Goal: Find specific page/section: Find specific page/section

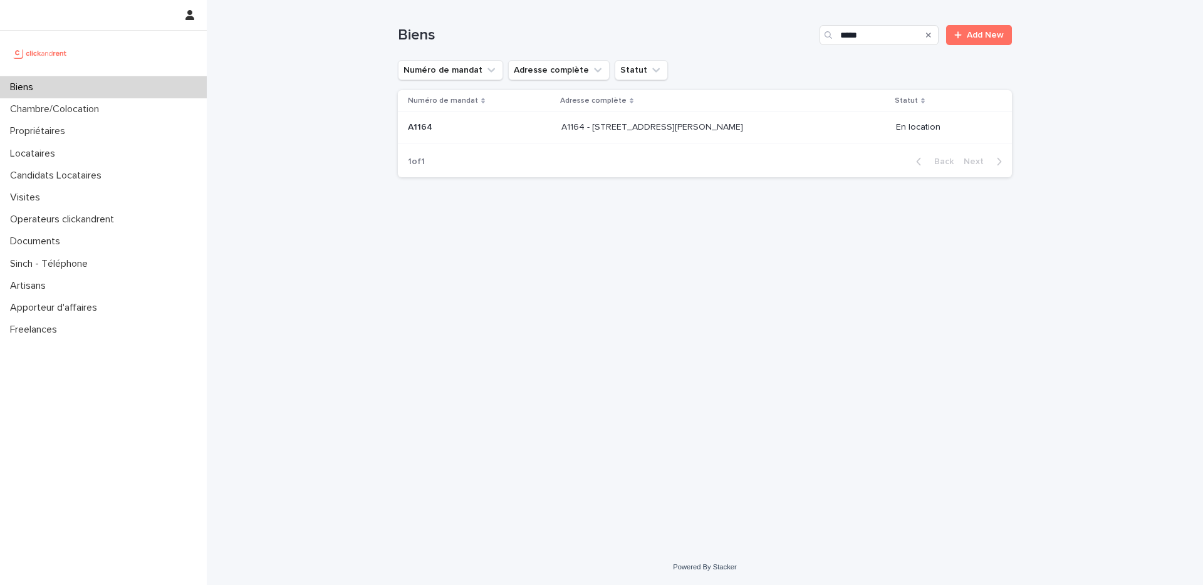
click at [768, 130] on div "A1164 - [STREET_ADDRESS][GEOGRAPHIC_DATA][PERSON_NAME][STREET_ADDRESS][PERSON_N…" at bounding box center [724, 127] width 324 height 21
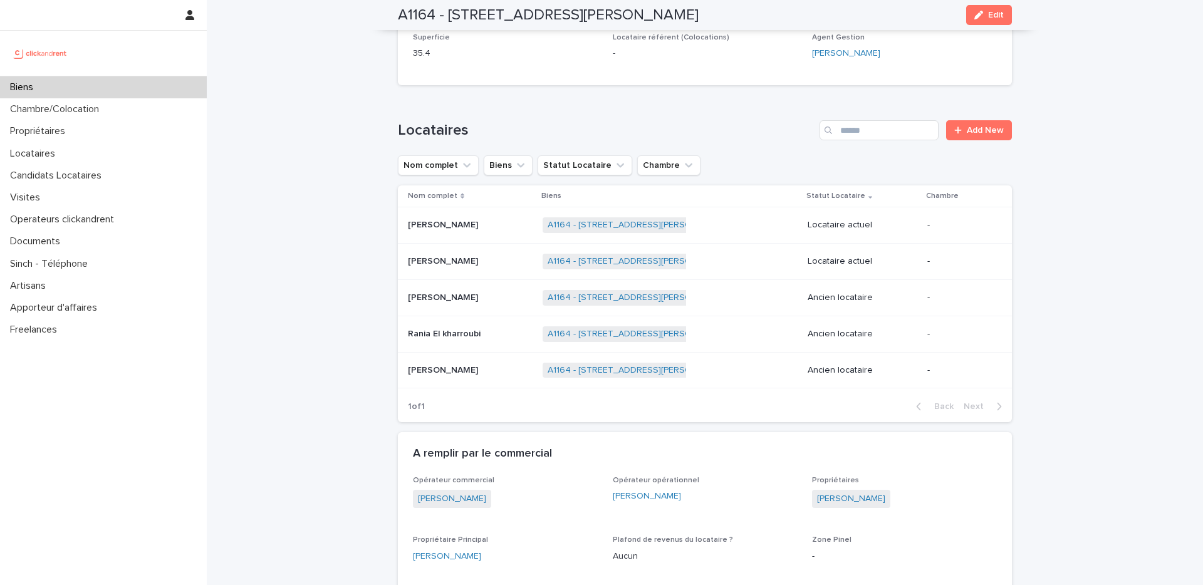
scroll to position [467, 0]
click at [511, 264] on p at bounding box center [470, 260] width 125 height 11
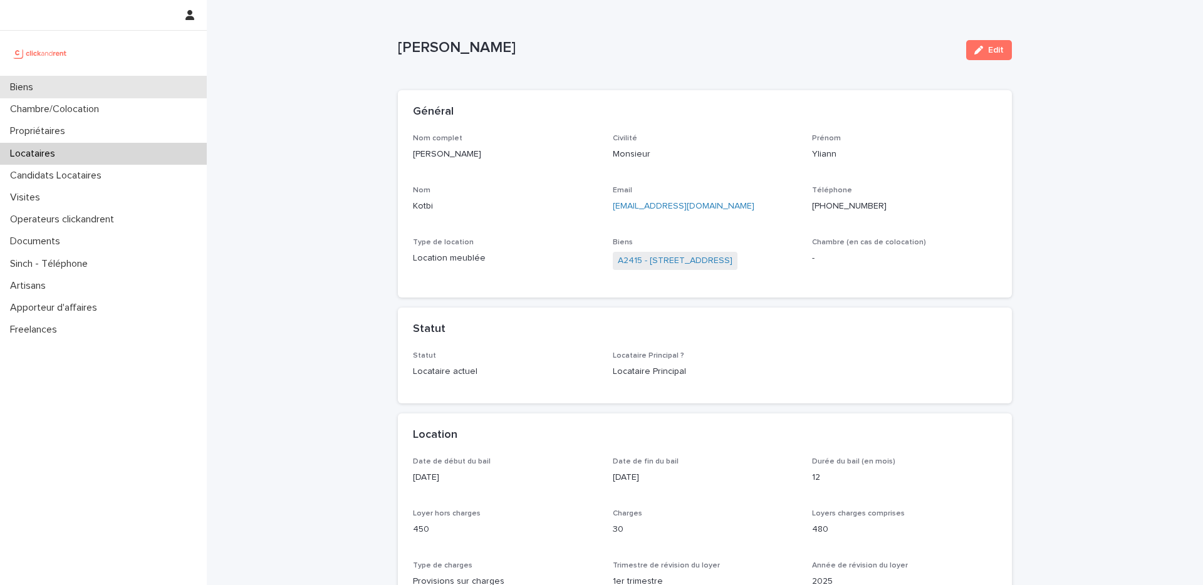
click at [106, 88] on div "Biens" at bounding box center [103, 87] width 207 height 22
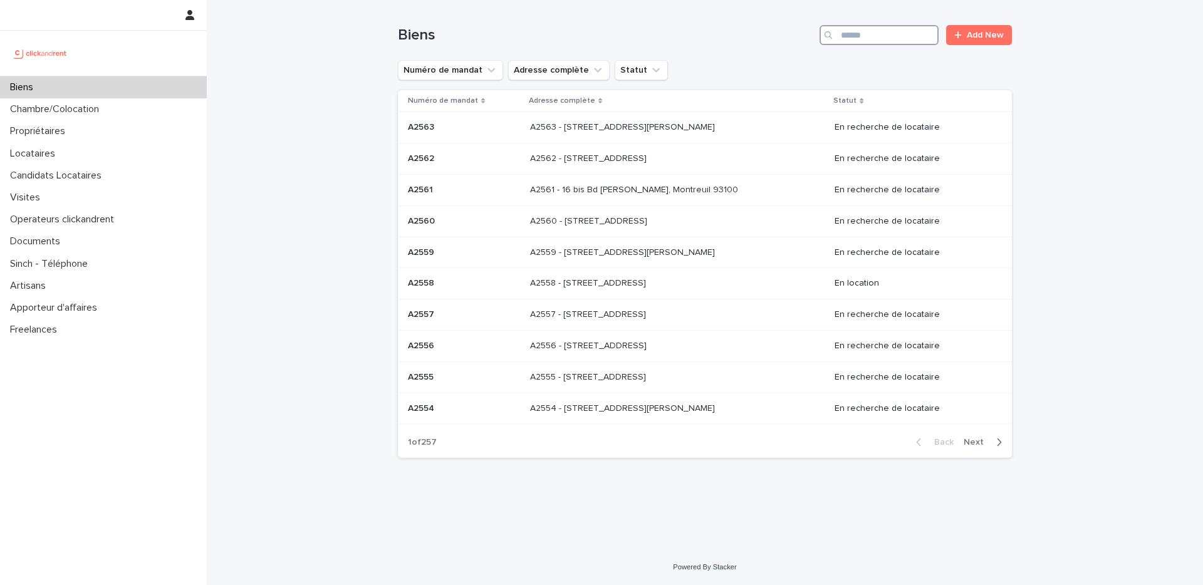
click at [887, 31] on input "Search" at bounding box center [879, 35] width 119 height 20
paste input "*****"
type input "*****"
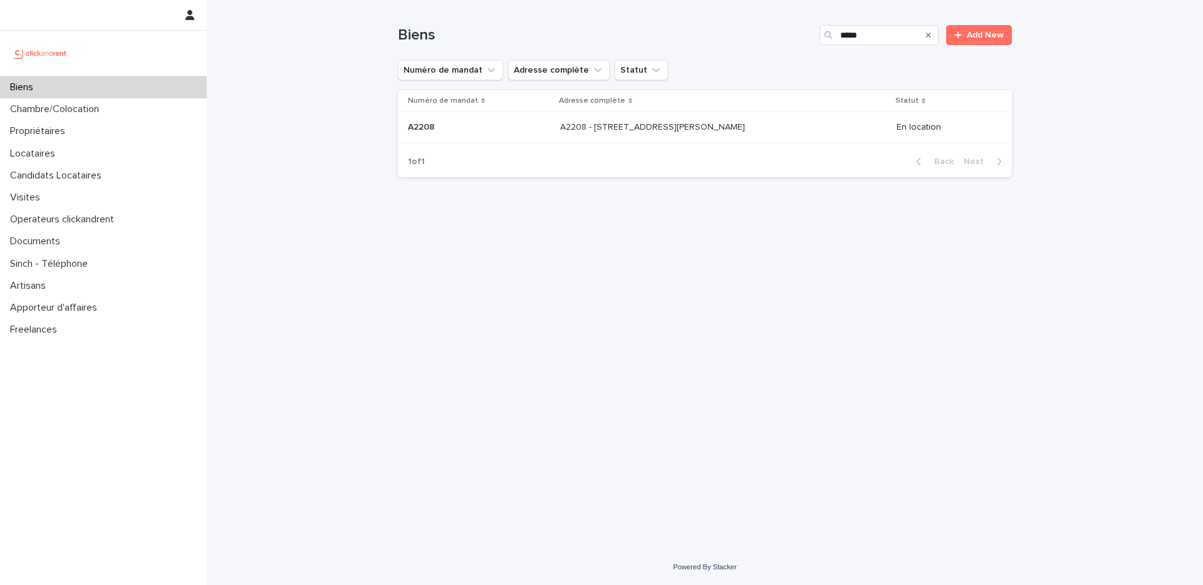
click at [772, 132] on div "A2208 - [STREET_ADDRESS][PERSON_NAME] - [STREET_ADDRESS][PERSON_NAME]" at bounding box center [723, 127] width 327 height 21
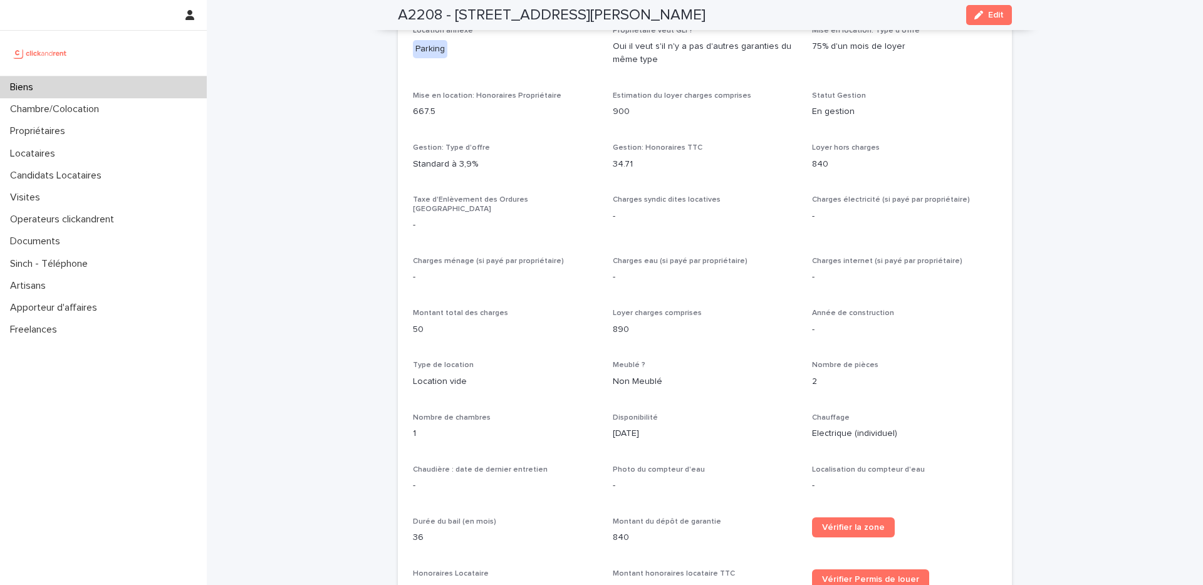
scroll to position [1048, 0]
click at [112, 82] on div "Biens" at bounding box center [103, 87] width 207 height 22
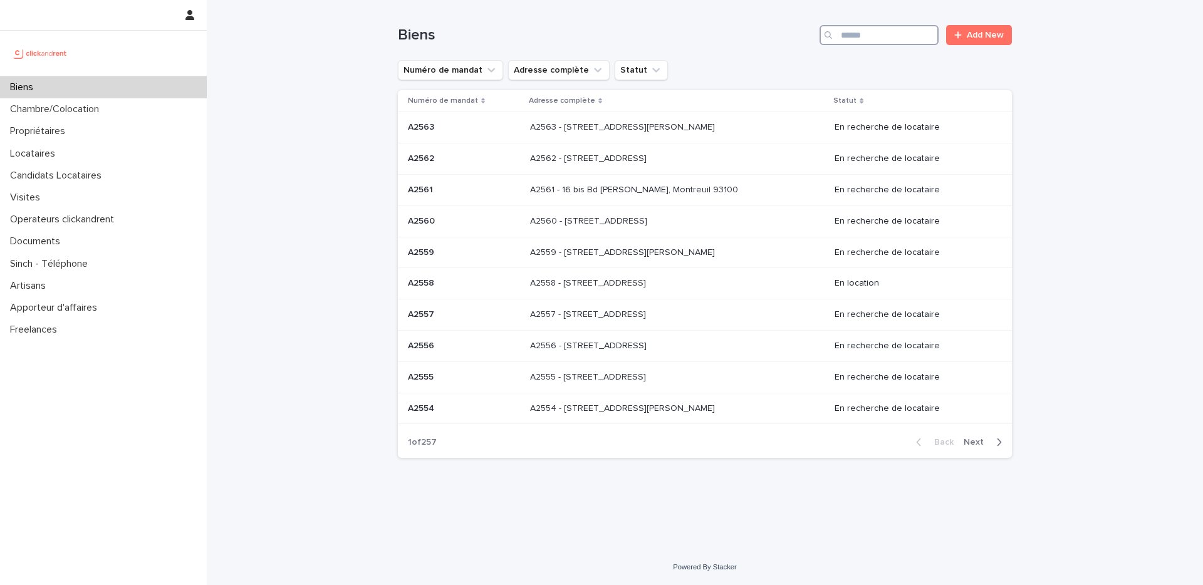
click at [848, 39] on input "Search" at bounding box center [879, 35] width 119 height 20
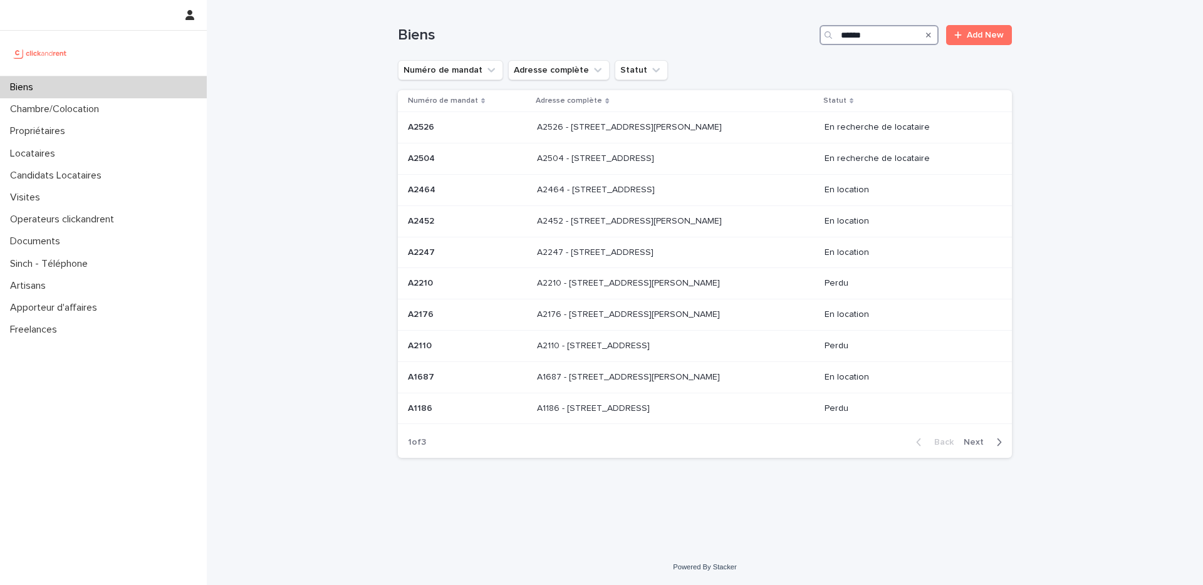
type input "******"
click at [983, 438] on span "Next" at bounding box center [978, 442] width 28 height 9
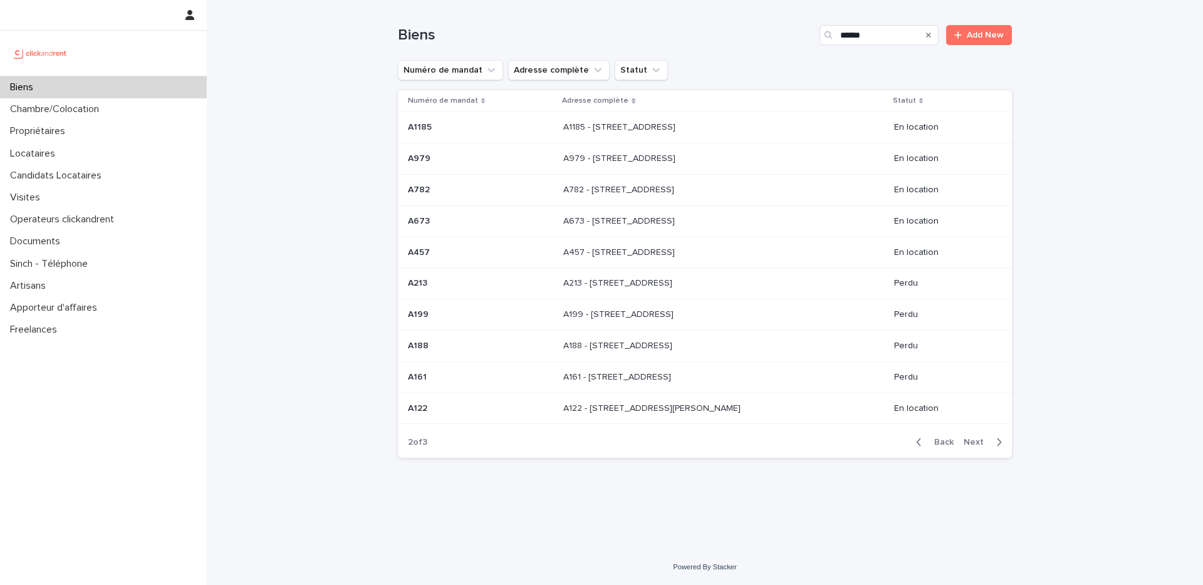
click at [766, 232] on td "A673 - [STREET_ADDRESS] 95100 A673 - [STREET_ADDRESS]" at bounding box center [723, 221] width 331 height 31
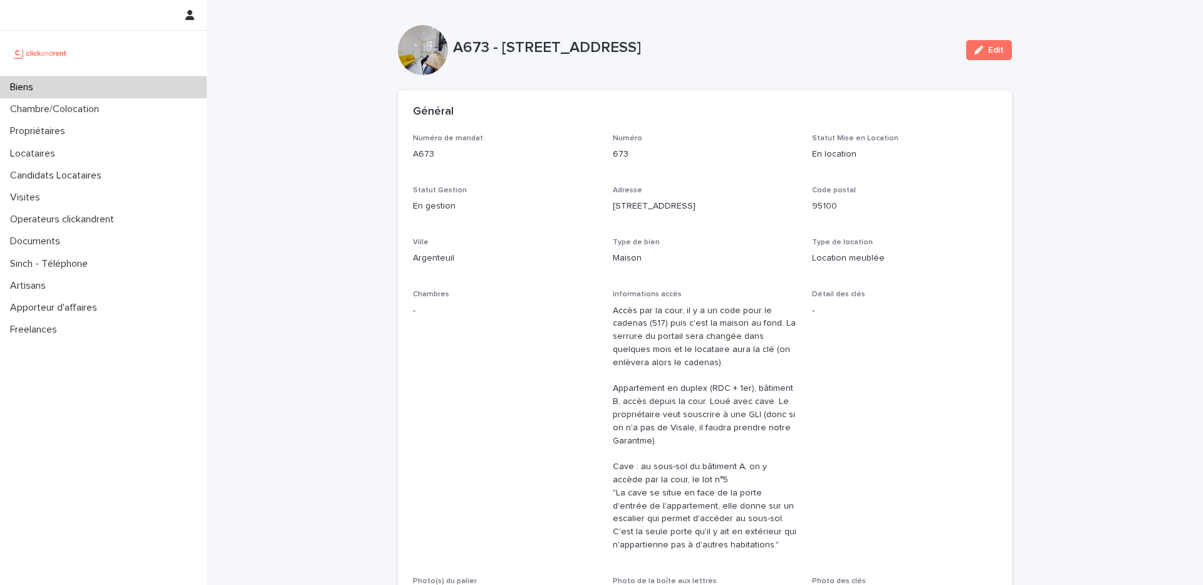
click at [473, 52] on p "A673 - [STREET_ADDRESS]" at bounding box center [704, 48] width 503 height 18
copy p "A673"
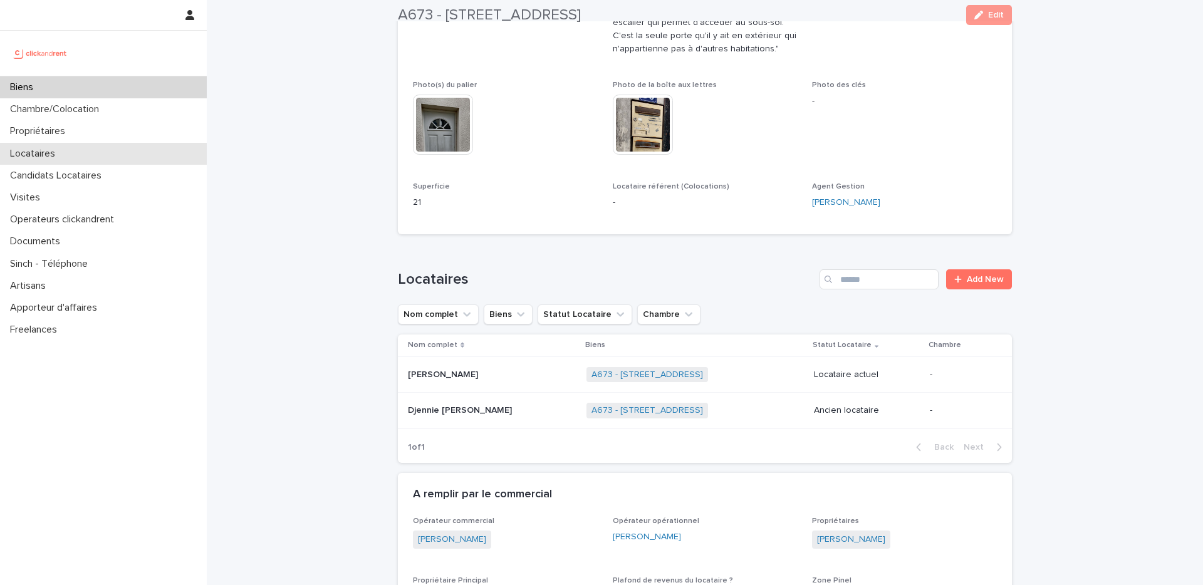
scroll to position [574, 0]
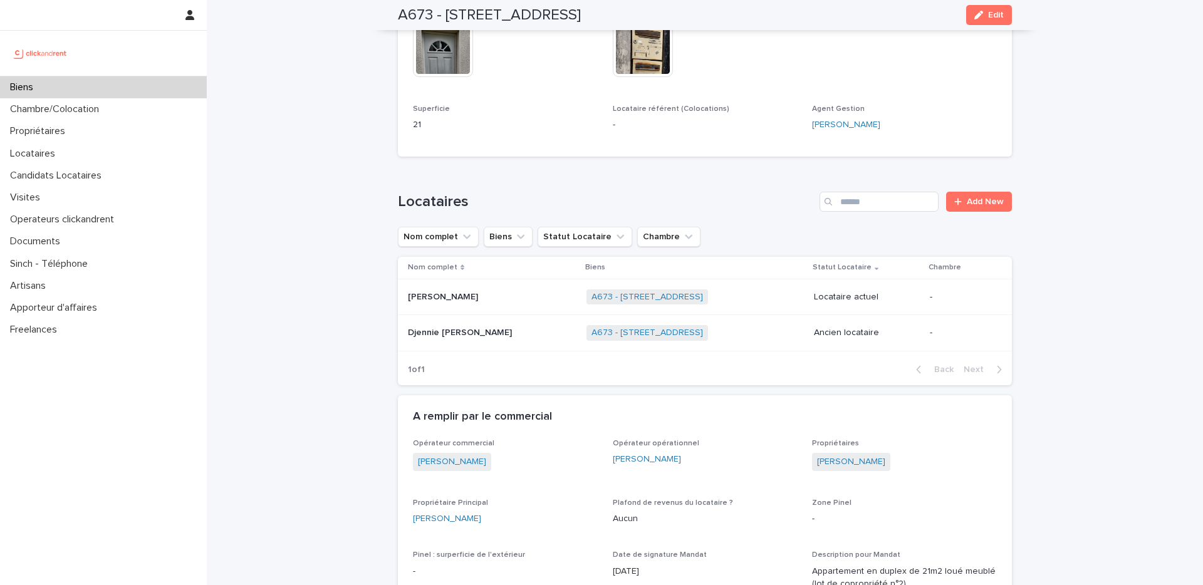
click at [494, 301] on p at bounding box center [486, 297] width 157 height 11
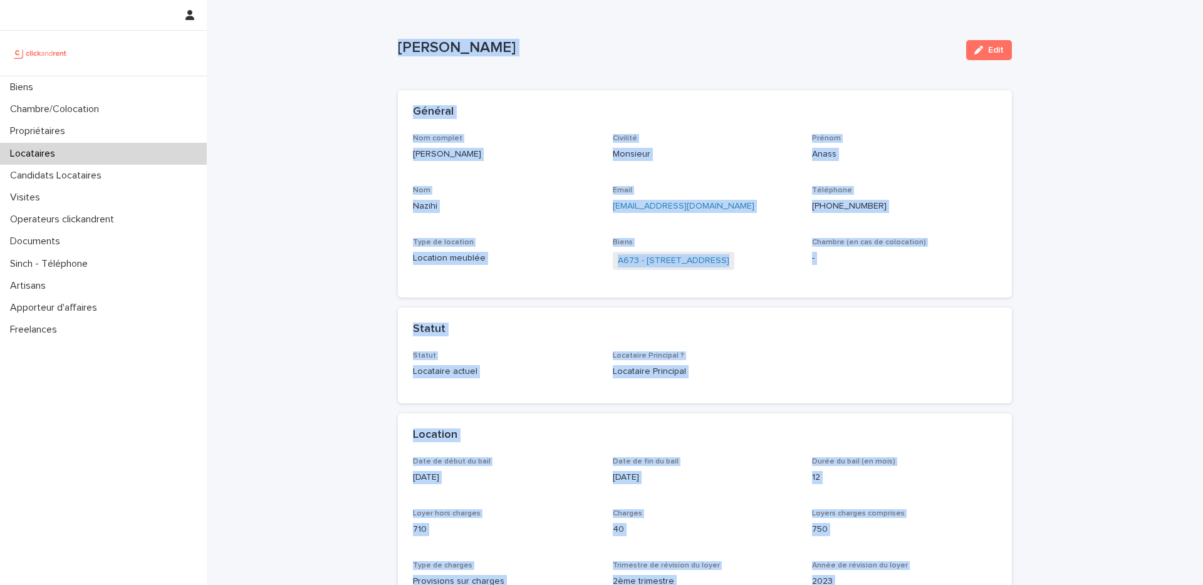
click at [817, 224] on div "Nom complet Anass Nazihi Civilité Monsieur [PERSON_NAME] Nom Nazihi Email [EMAI…" at bounding box center [705, 208] width 584 height 149
